Goal: Task Accomplishment & Management: Manage account settings

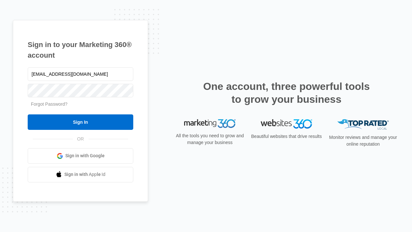
type input "[EMAIL_ADDRESS][DOMAIN_NAME]"
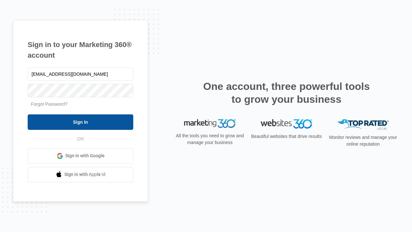
click at [80, 122] on input "Sign In" at bounding box center [81, 121] width 106 height 15
